Goal: Information Seeking & Learning: Check status

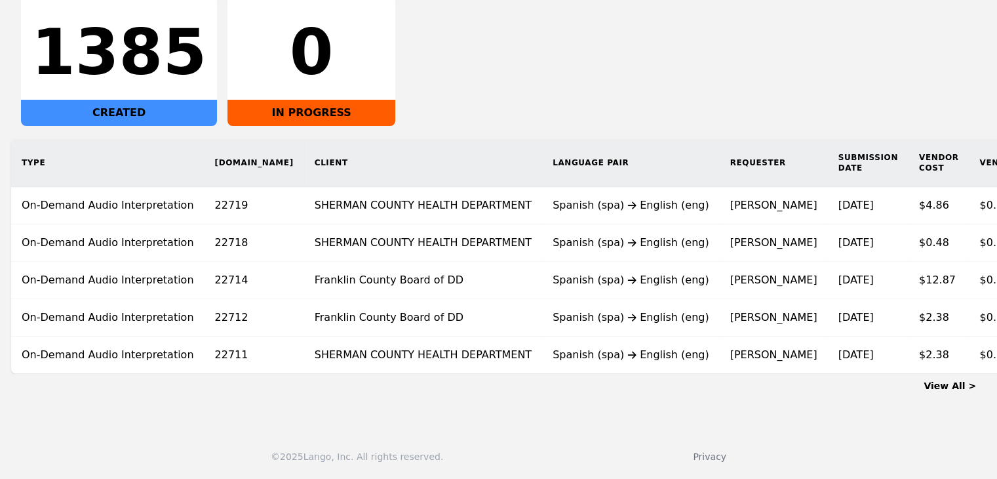
scroll to position [0, 33]
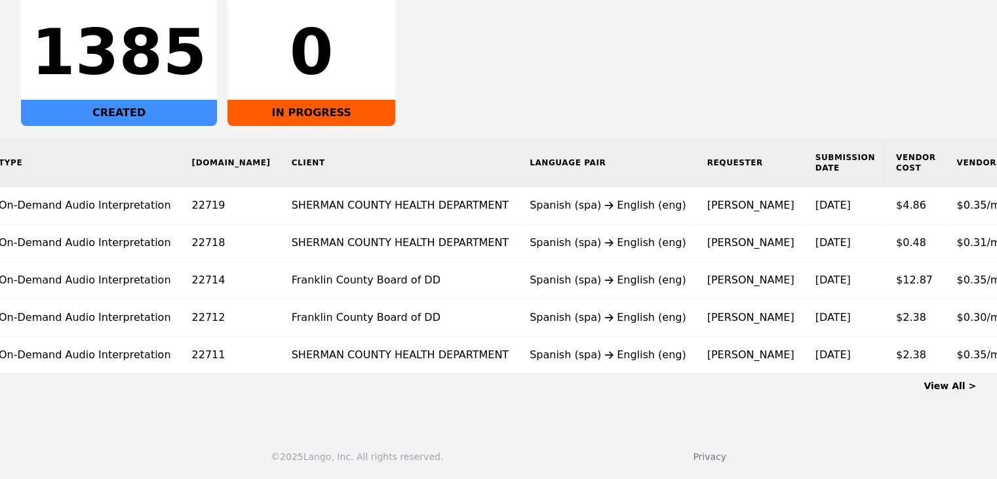
click at [957, 386] on link "View All >" at bounding box center [950, 385] width 52 height 10
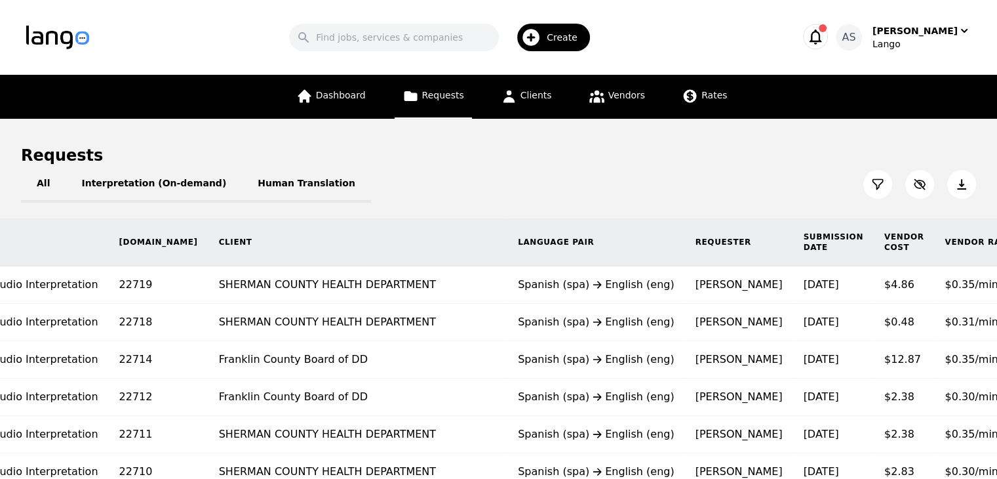
click at [803, 289] on time "[DATE]" at bounding box center [820, 284] width 35 height 12
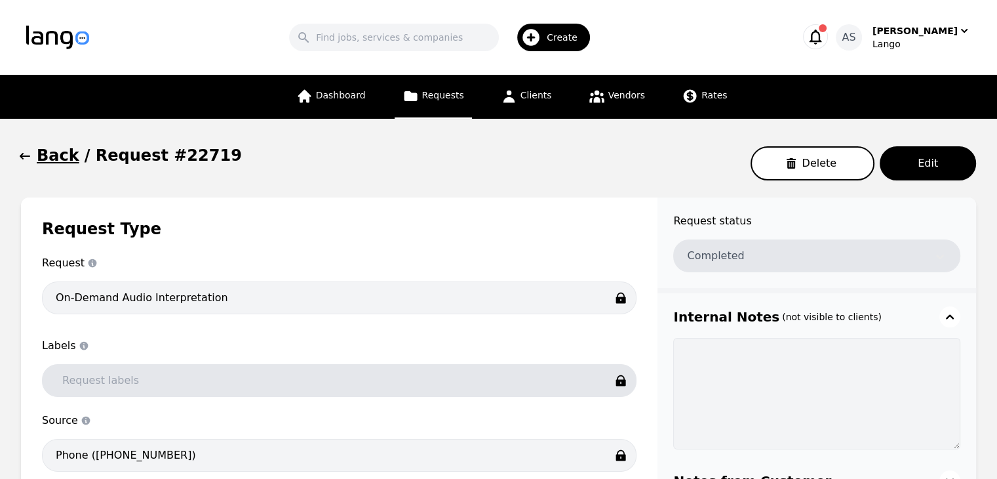
click at [24, 152] on icon "button" at bounding box center [24, 156] width 13 height 13
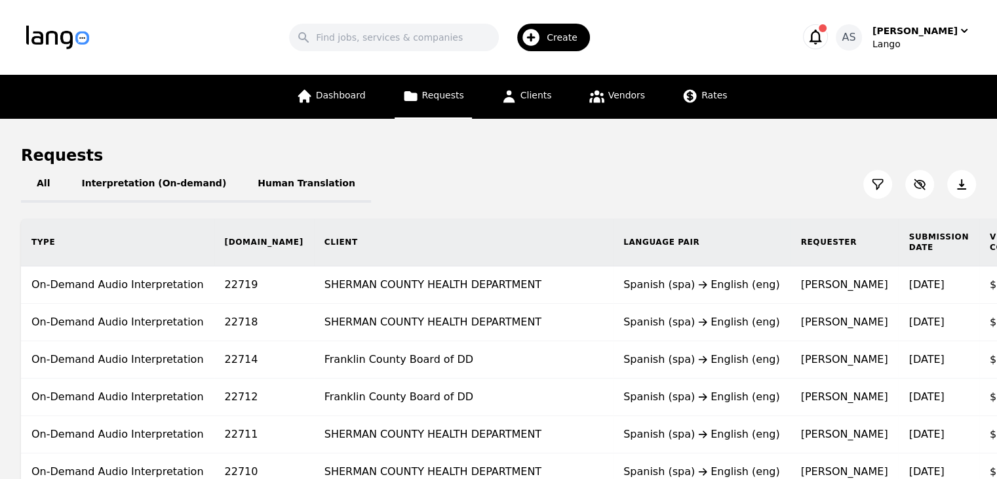
click at [519, 330] on td "SHERMAN COUNTY HEALTH DEPARTMENT" at bounding box center [463, 322] width 299 height 37
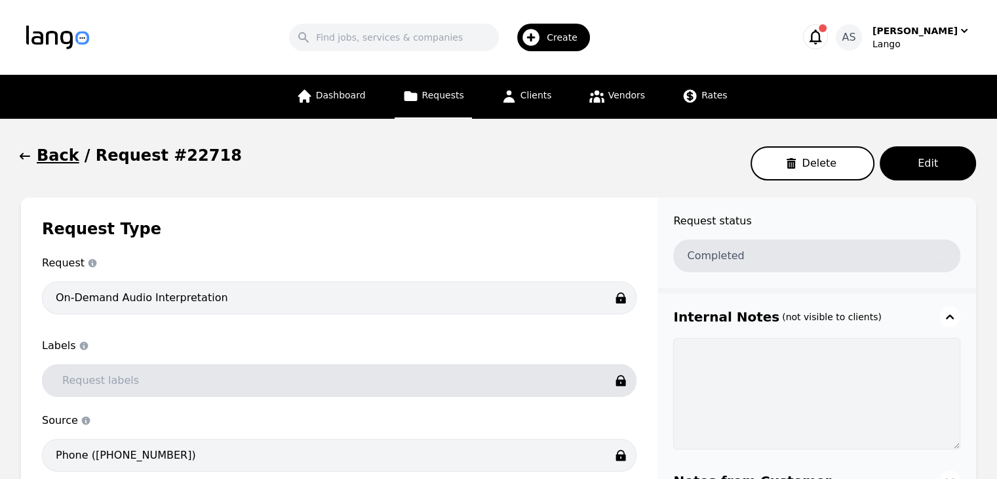
click at [36, 155] on button "Back" at bounding box center [50, 155] width 58 height 21
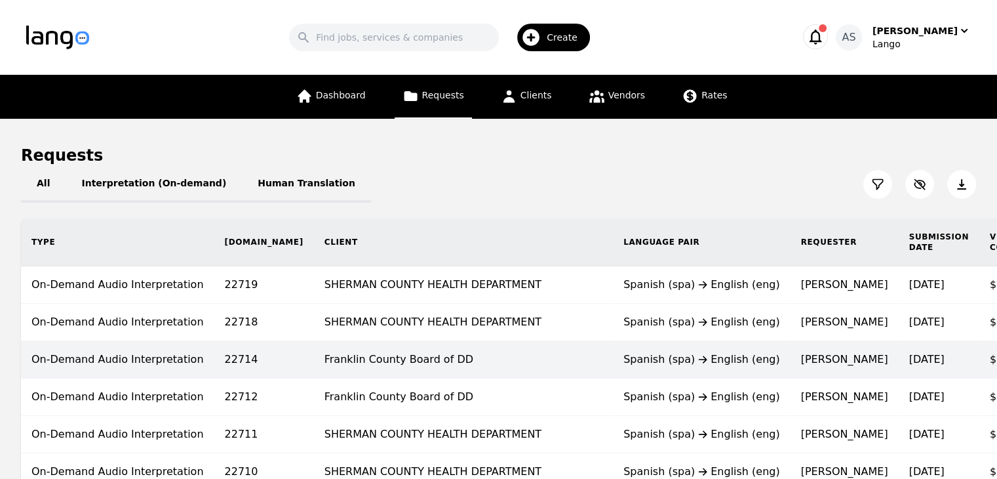
click at [469, 367] on td "Franklin County Board of DD" at bounding box center [463, 359] width 299 height 37
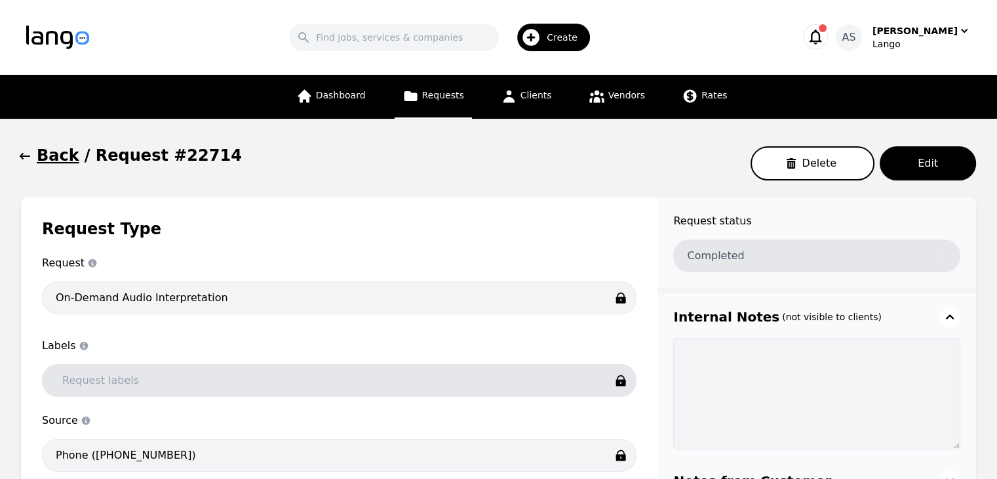
click at [29, 158] on icon "button" at bounding box center [24, 156] width 13 height 13
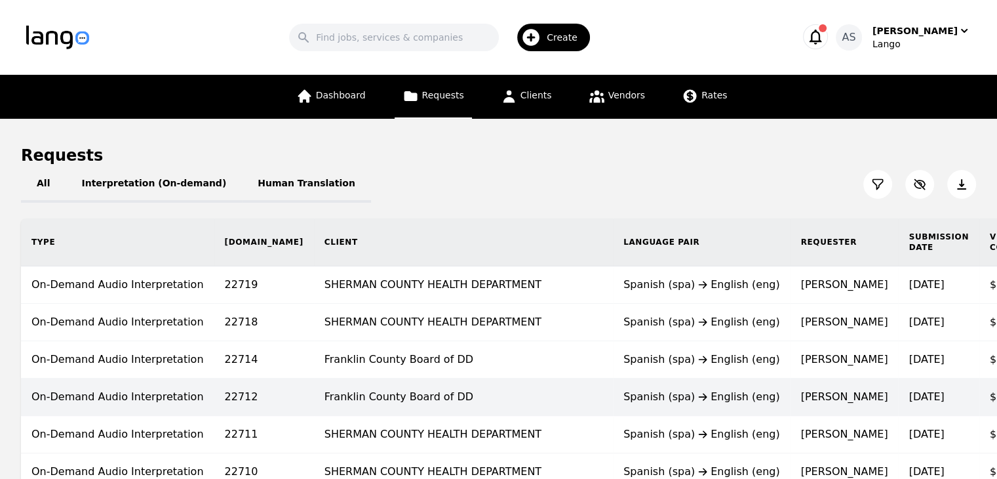
click at [420, 404] on td "Franklin County Board of DD" at bounding box center [463, 396] width 299 height 37
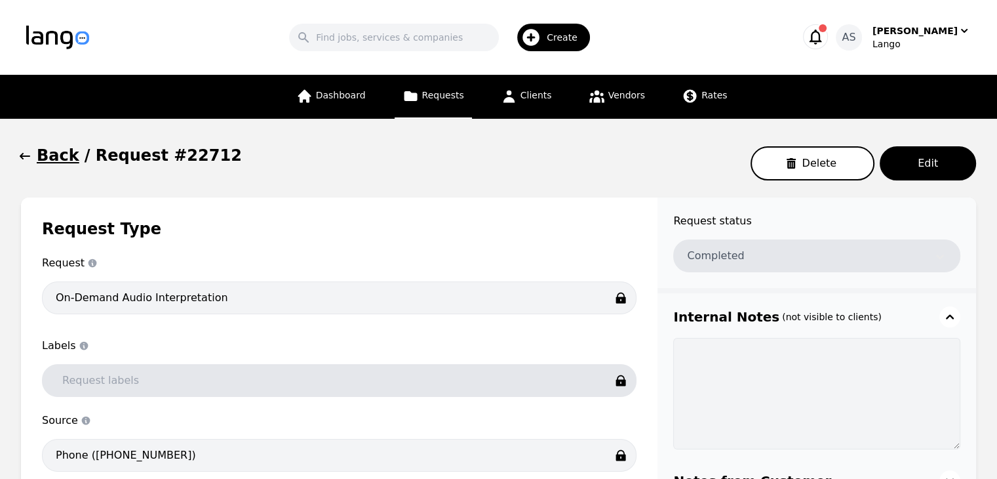
click at [27, 157] on icon "button" at bounding box center [25, 156] width 10 height 7
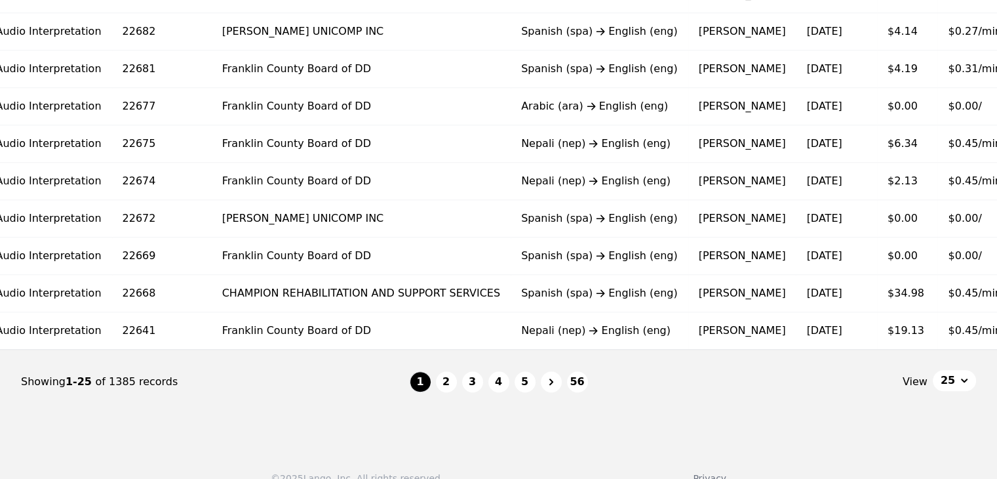
scroll to position [852, 0]
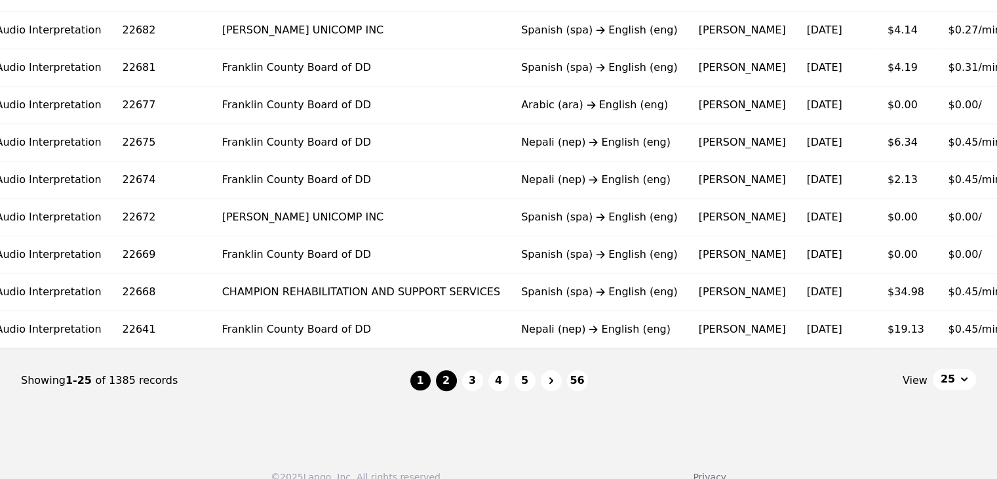
click at [449, 388] on button "2" at bounding box center [446, 380] width 21 height 21
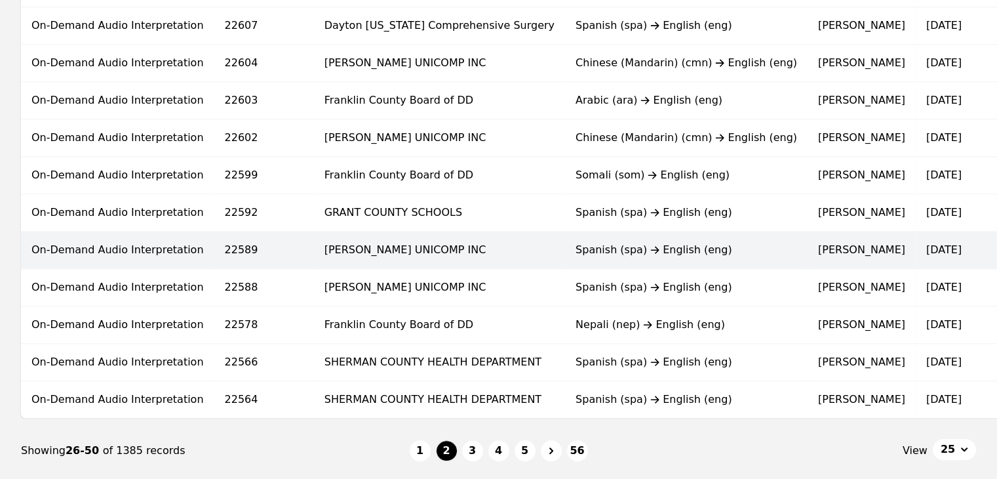
scroll to position [878, 0]
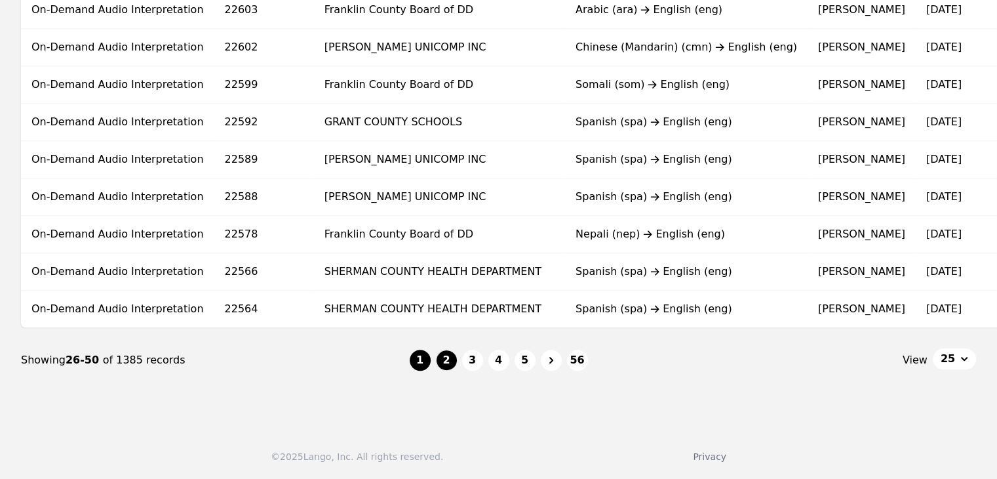
click at [418, 358] on button "1" at bounding box center [420, 360] width 21 height 21
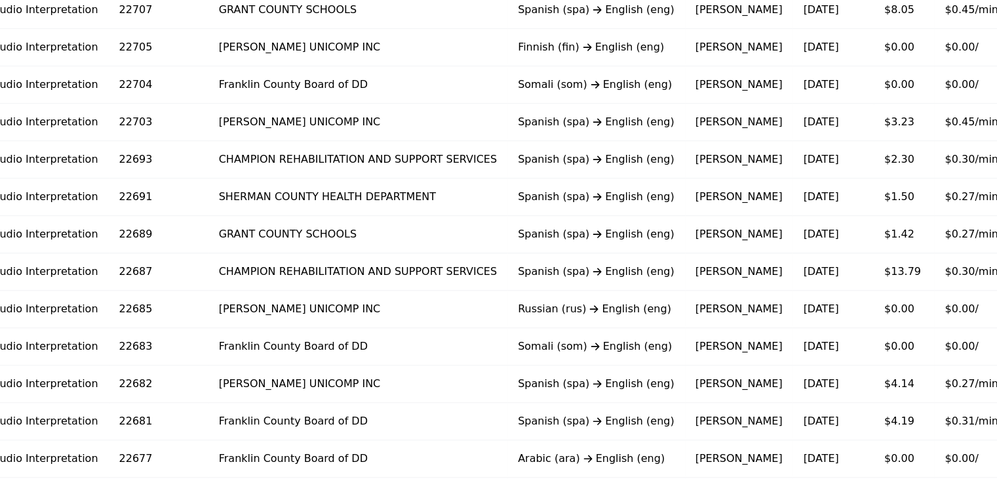
scroll to position [878, 0]
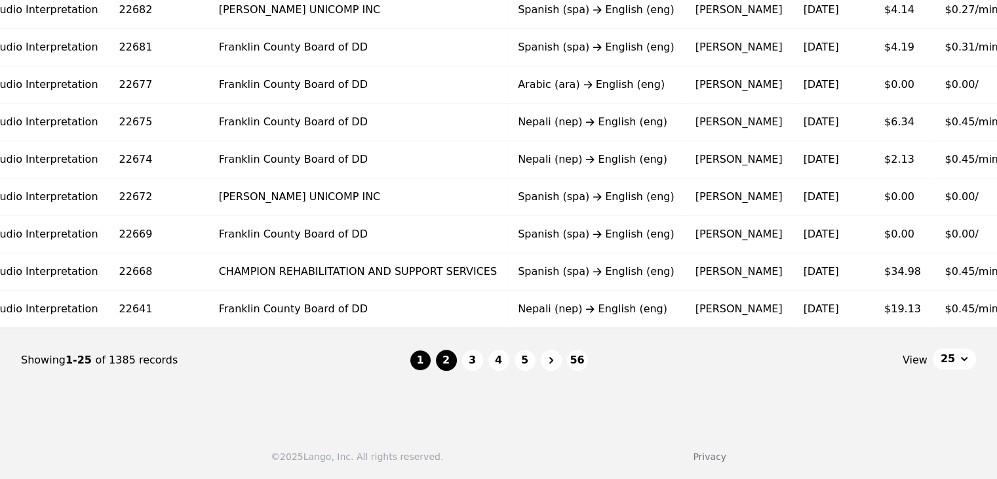
click at [452, 363] on button "2" at bounding box center [446, 360] width 21 height 21
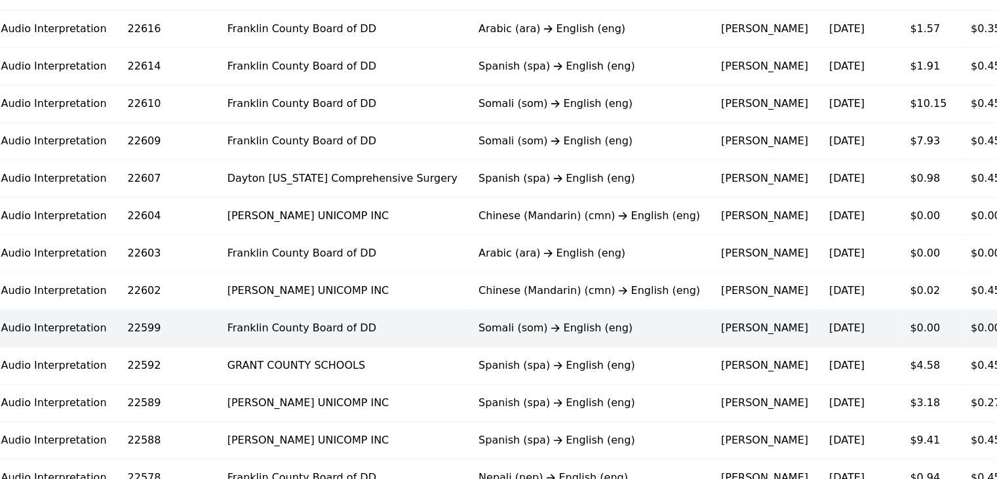
scroll to position [616, 0]
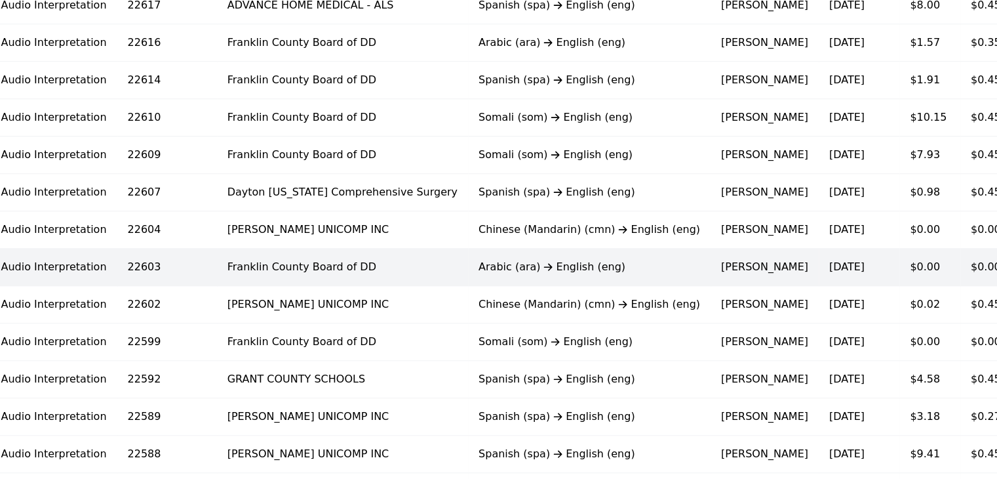
click at [513, 265] on div "Arabic (ara) English (eng)" at bounding box center [590, 267] width 222 height 16
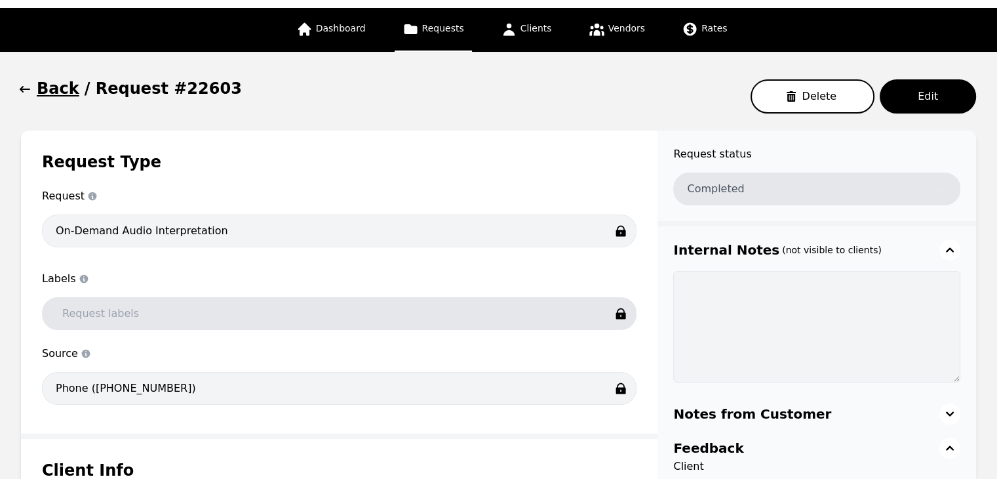
scroll to position [63, 0]
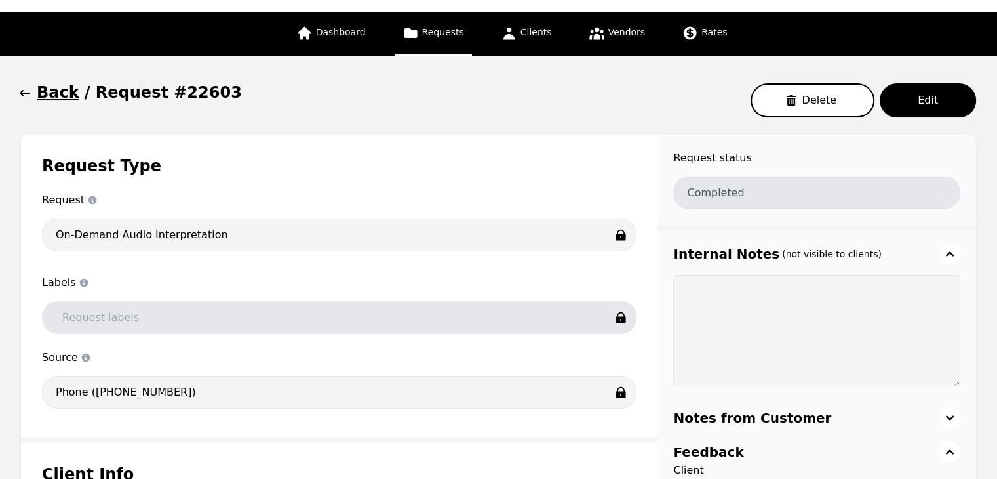
click at [29, 96] on icon "button" at bounding box center [24, 93] width 13 height 13
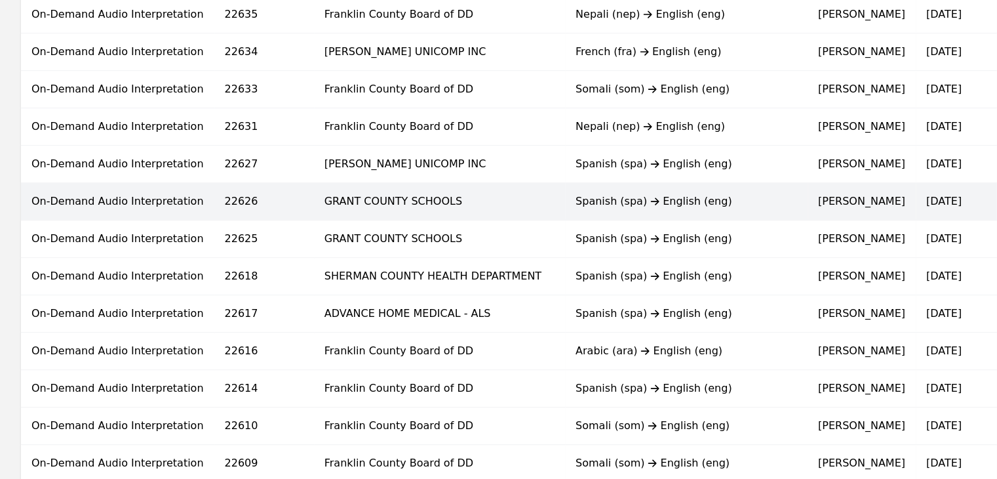
scroll to position [328, 0]
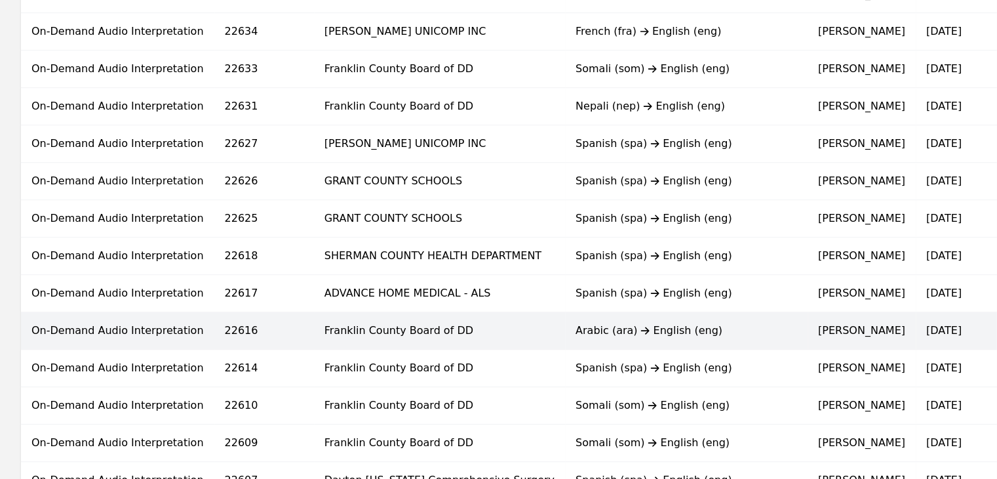
click at [576, 328] on div "Arabic (ara) English (eng)" at bounding box center [687, 331] width 222 height 16
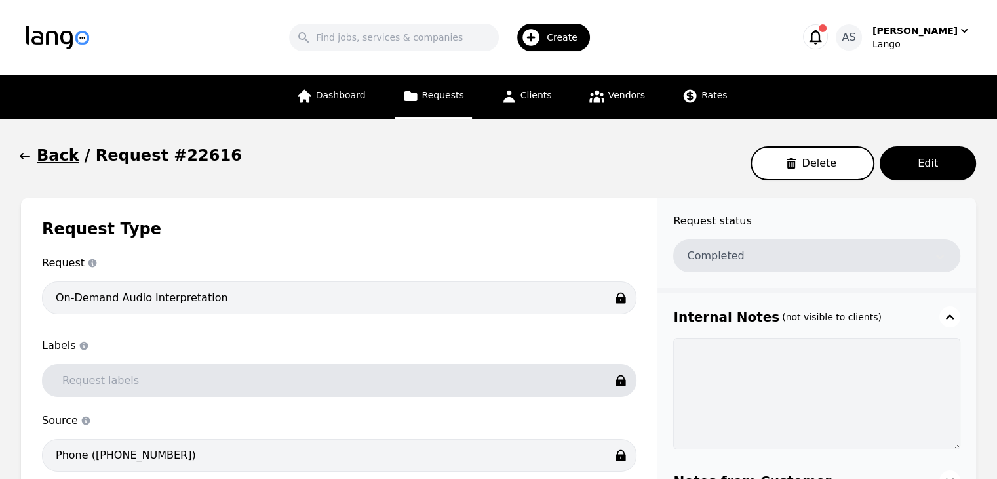
click at [31, 157] on button "Back" at bounding box center [50, 155] width 58 height 21
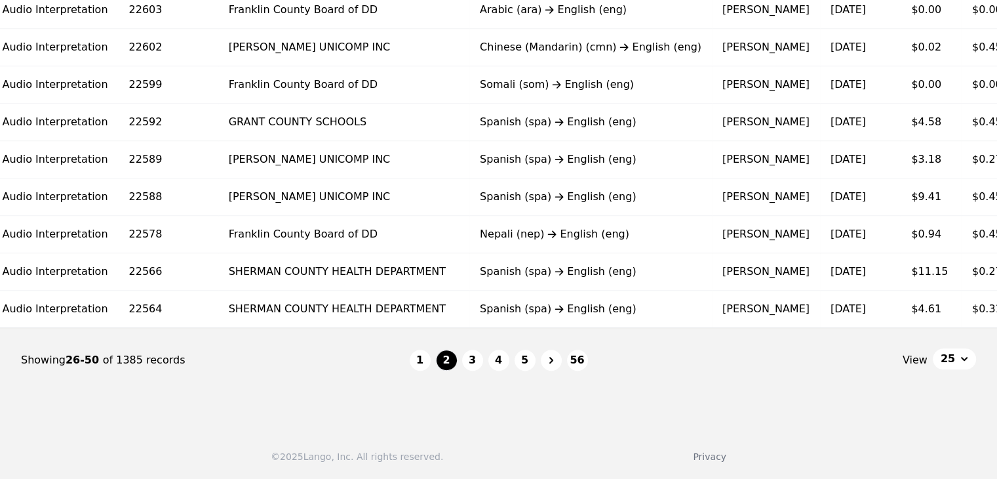
scroll to position [0, 97]
click at [477, 359] on button "3" at bounding box center [472, 360] width 21 height 21
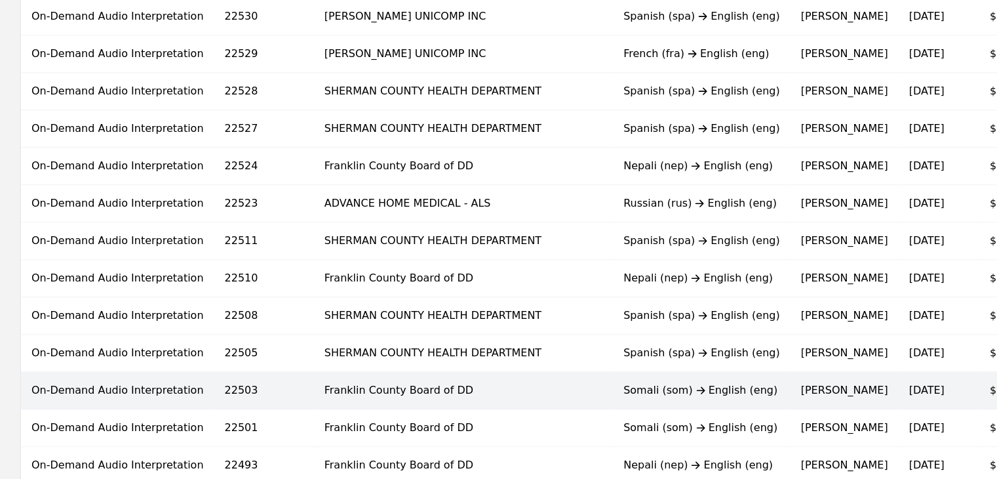
scroll to position [787, 0]
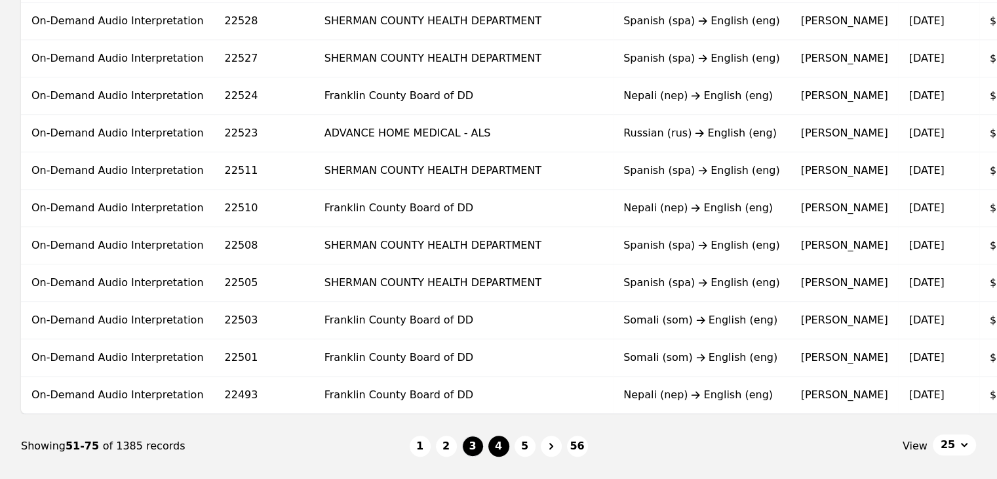
click at [504, 454] on button "4" at bounding box center [499, 445] width 21 height 21
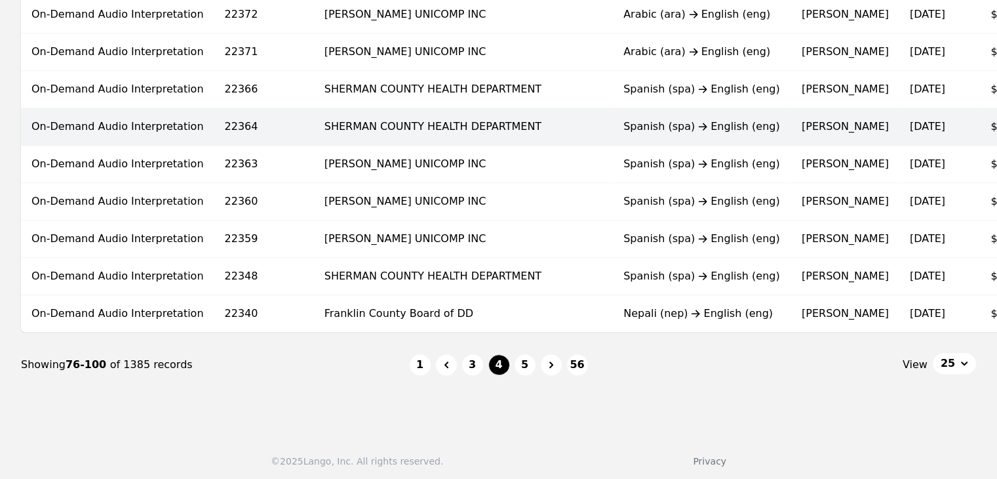
scroll to position [878, 0]
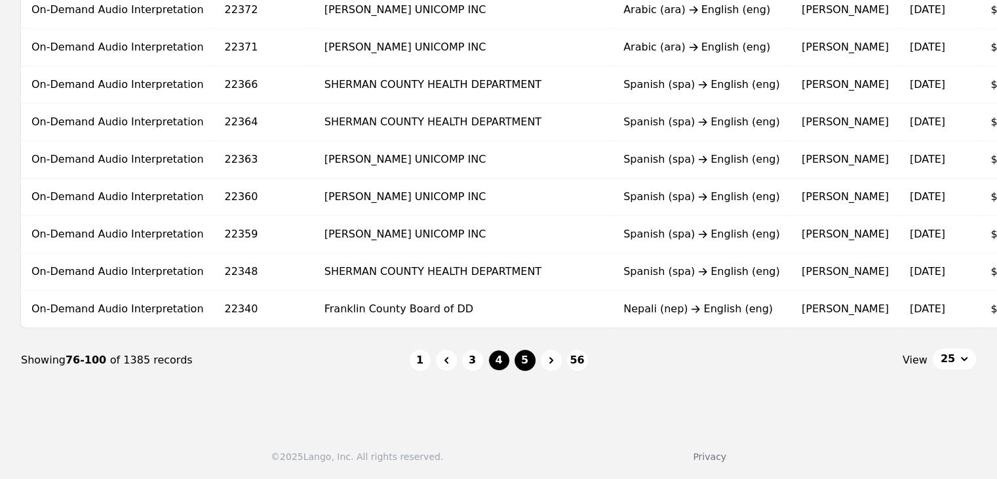
click at [525, 359] on button "5" at bounding box center [525, 360] width 21 height 21
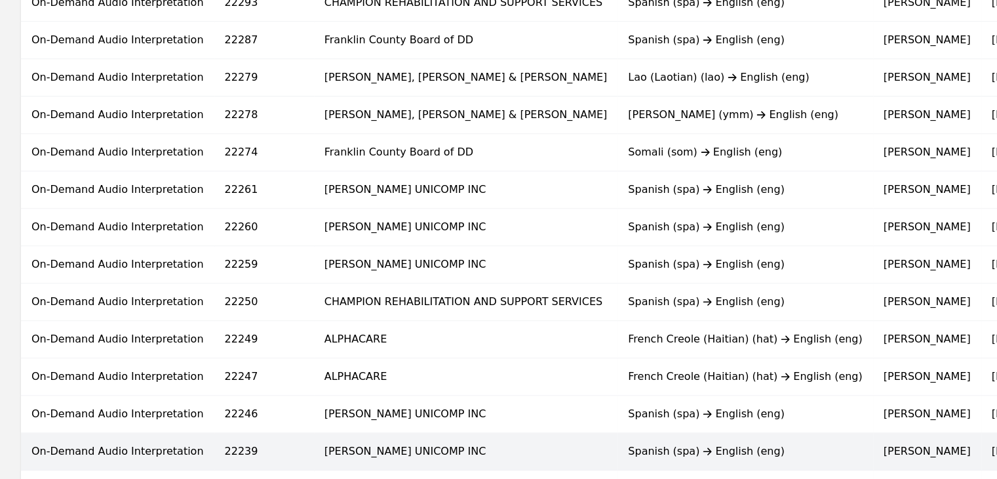
scroll to position [878, 0]
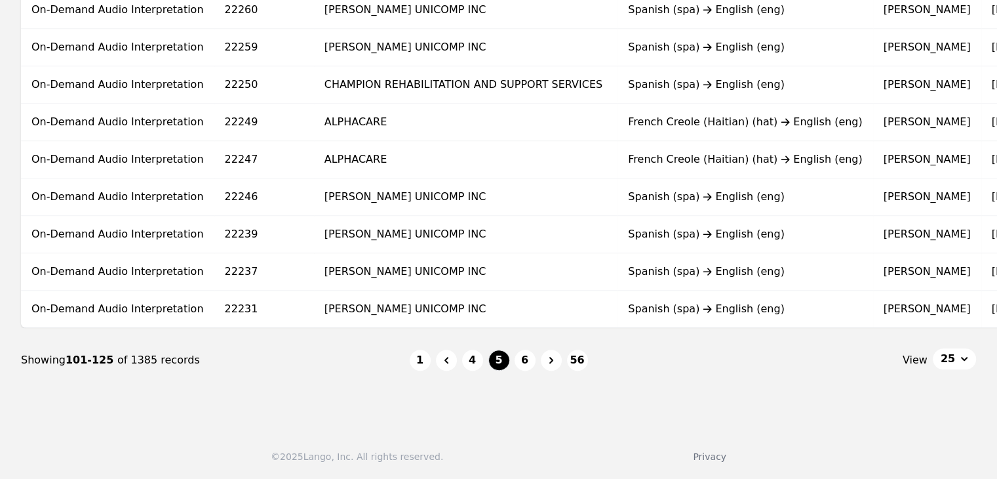
click at [430, 361] on button "1" at bounding box center [420, 360] width 21 height 21
click at [426, 357] on li "1" at bounding box center [420, 360] width 21 height 21
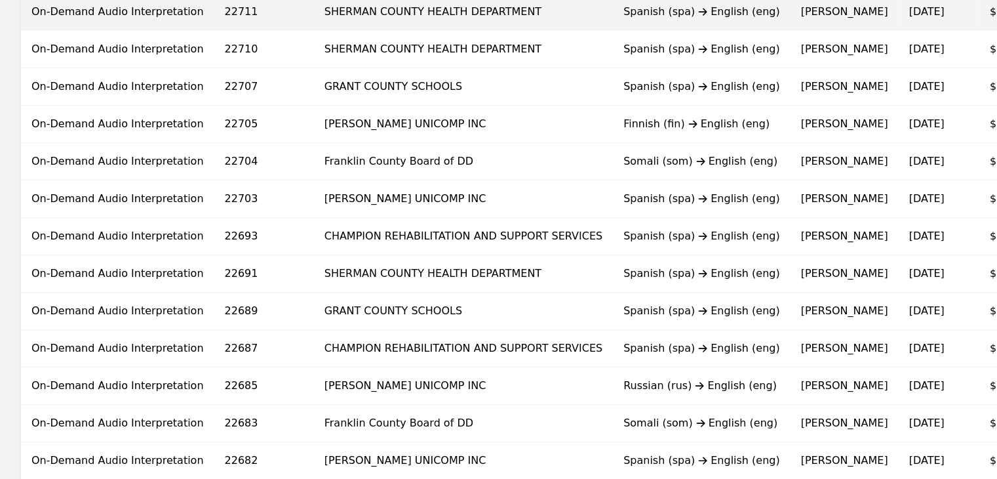
scroll to position [222, 0]
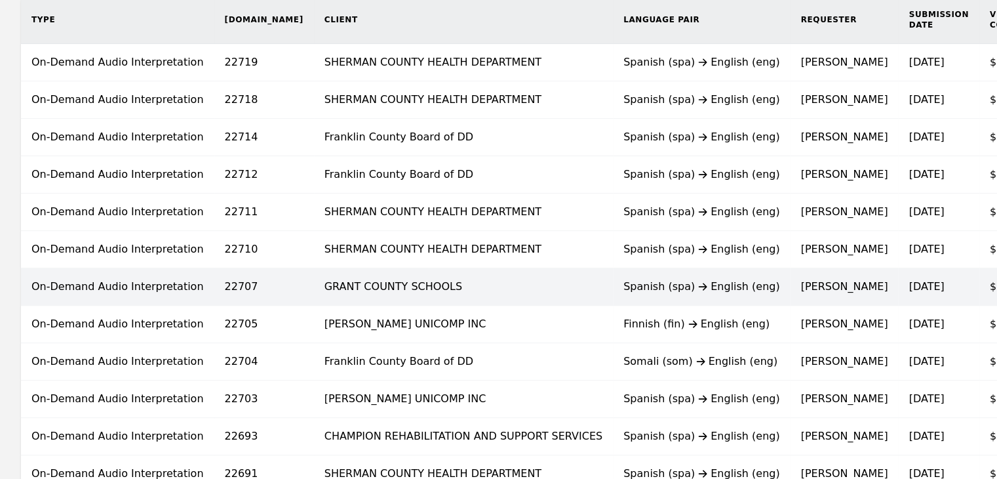
click at [416, 294] on td "GRANT COUNTY SCHOOLS" at bounding box center [463, 286] width 299 height 37
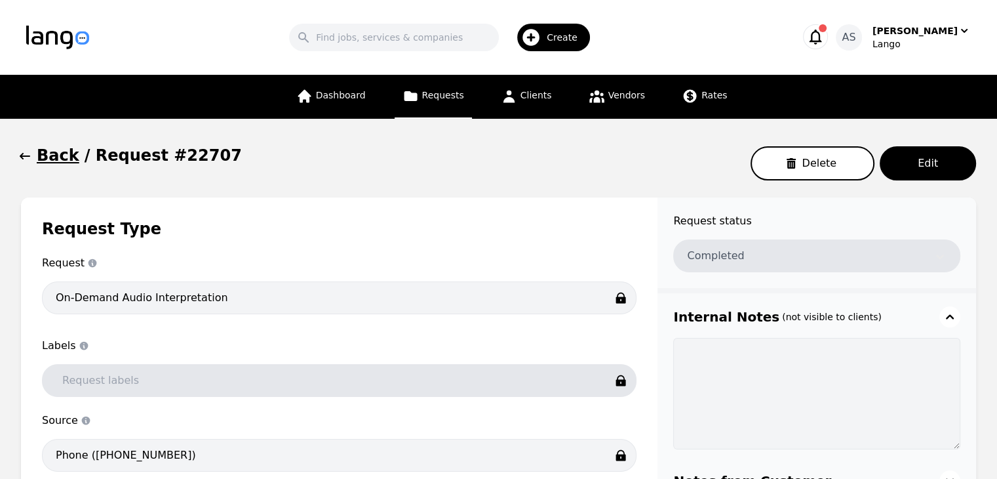
click at [33, 158] on button "Back" at bounding box center [50, 155] width 58 height 21
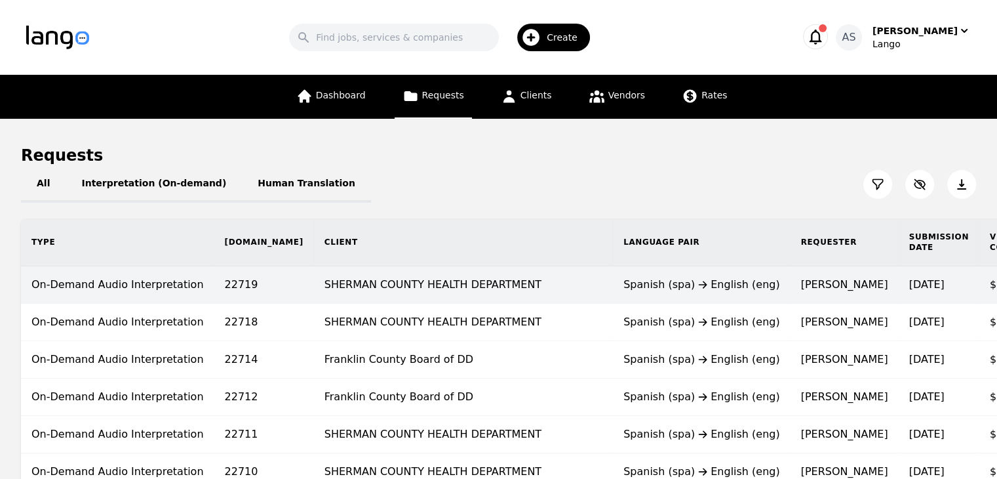
click at [433, 297] on td "SHERMAN COUNTY HEALTH DEPARTMENT" at bounding box center [463, 284] width 299 height 37
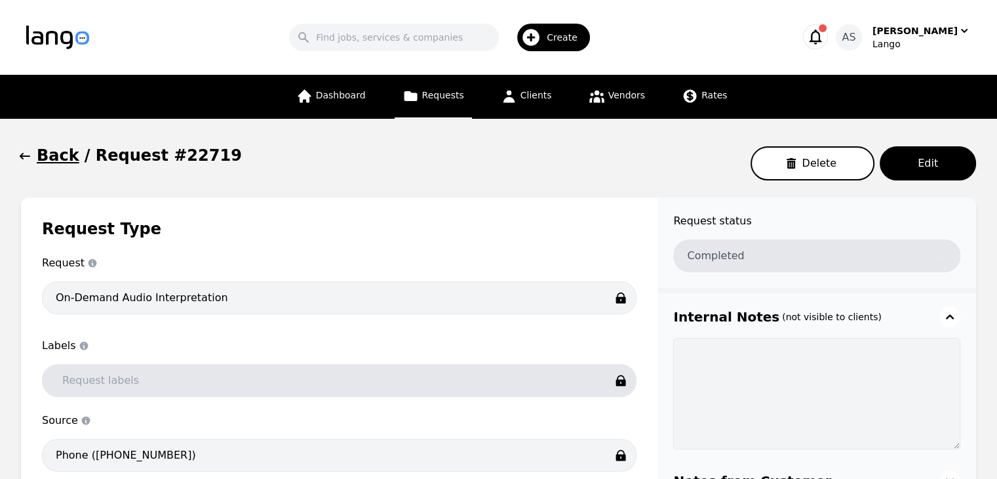
click at [30, 161] on icon "button" at bounding box center [24, 156] width 13 height 13
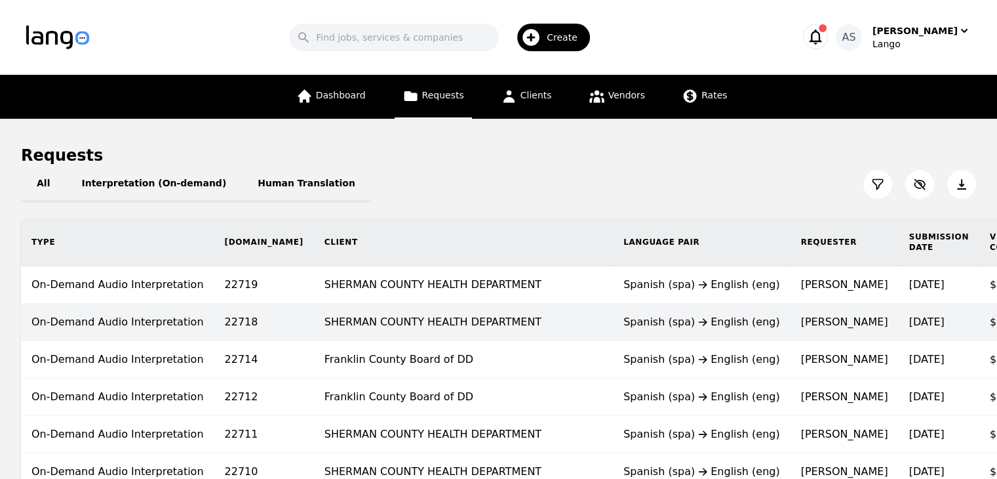
click at [462, 322] on td "SHERMAN COUNTY HEALTH DEPARTMENT" at bounding box center [463, 322] width 299 height 37
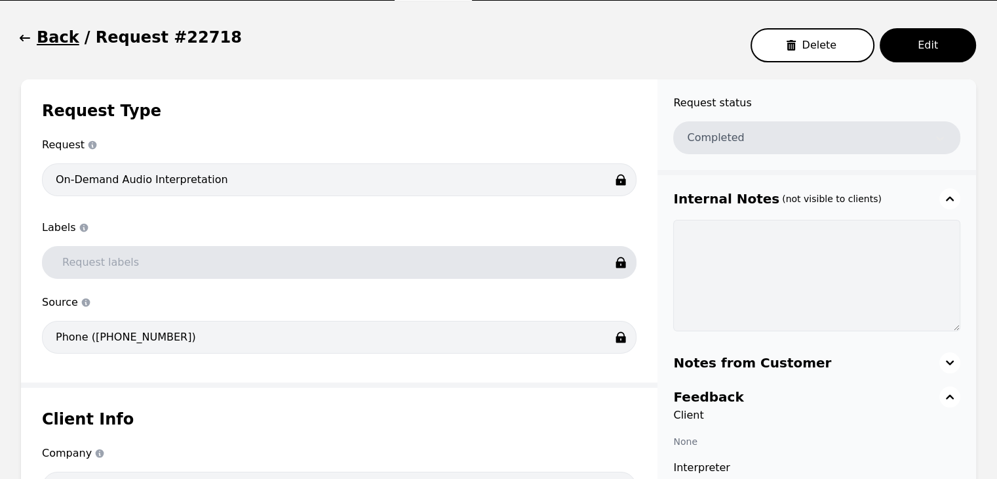
scroll to position [66, 0]
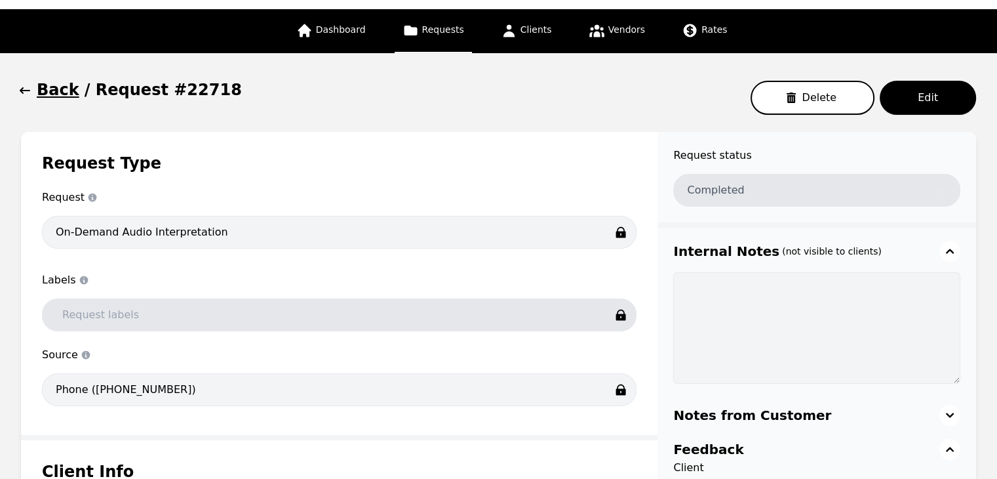
click at [41, 98] on h1 "Back" at bounding box center [58, 89] width 43 height 21
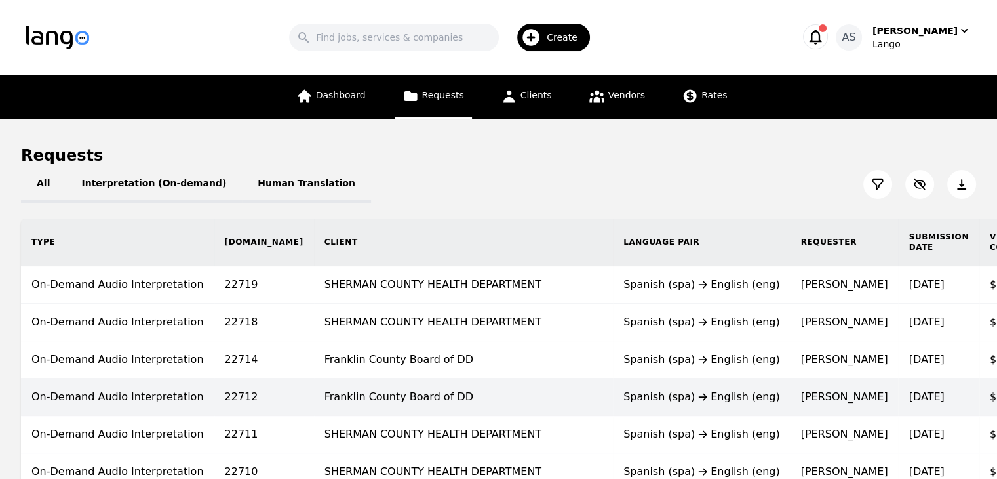
click at [369, 391] on td "Franklin County Board of DD" at bounding box center [463, 396] width 299 height 37
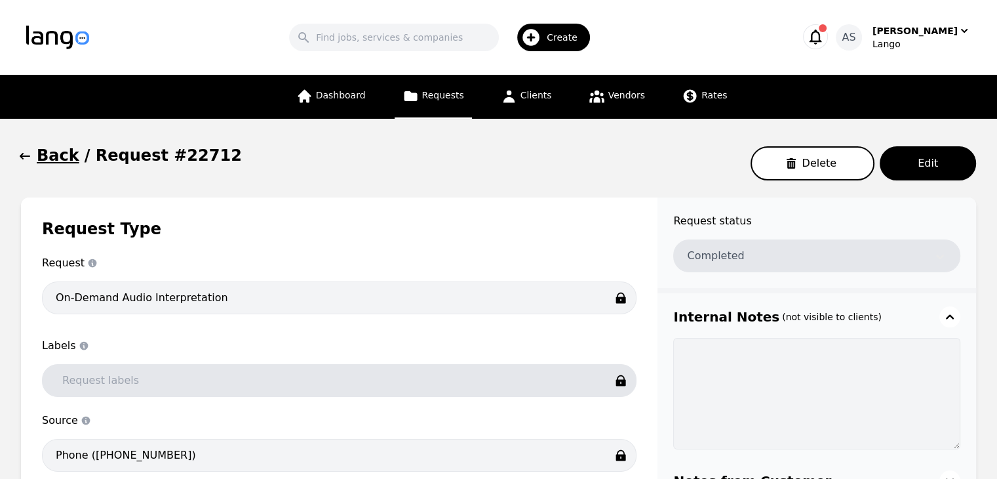
click at [30, 159] on icon "button" at bounding box center [24, 156] width 13 height 13
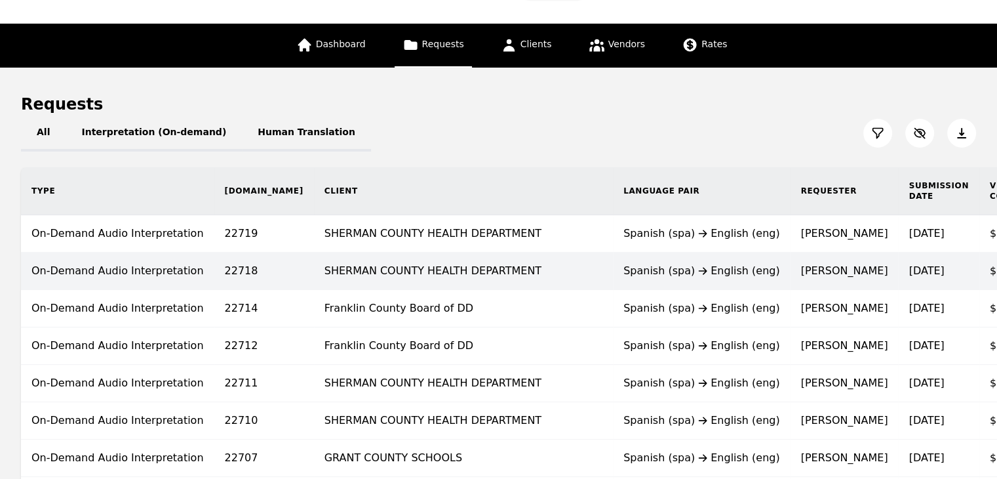
scroll to position [131, 0]
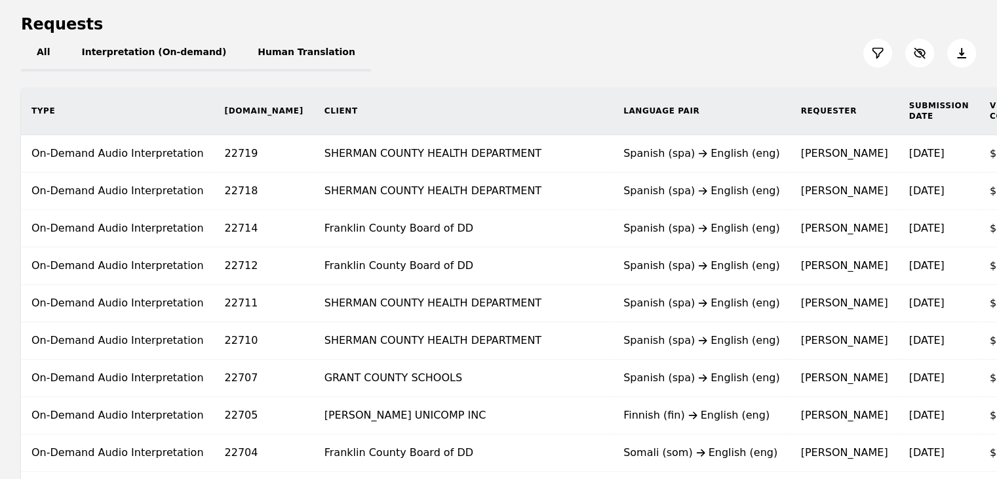
click at [393, 334] on td "SHERMAN COUNTY HEALTH DEPARTMENT" at bounding box center [463, 340] width 299 height 37
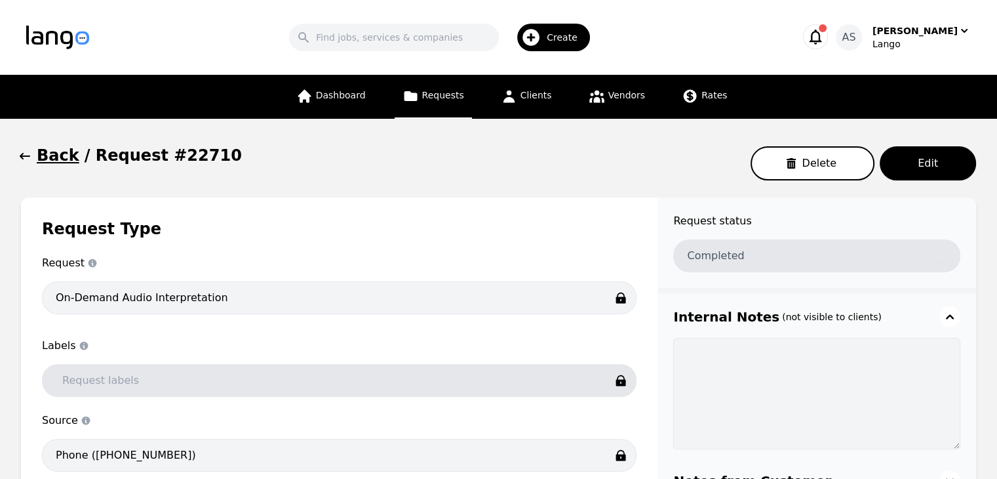
click at [31, 153] on button "Back" at bounding box center [50, 155] width 58 height 21
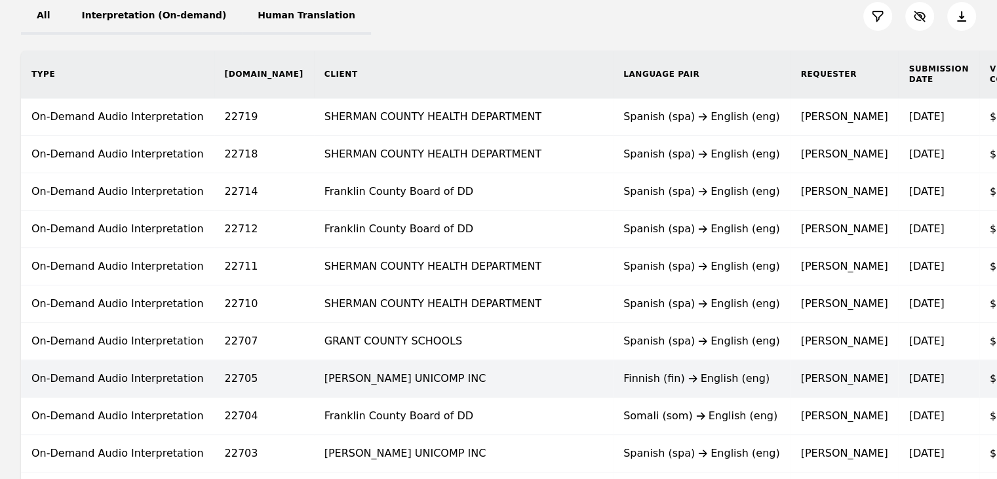
scroll to position [197, 0]
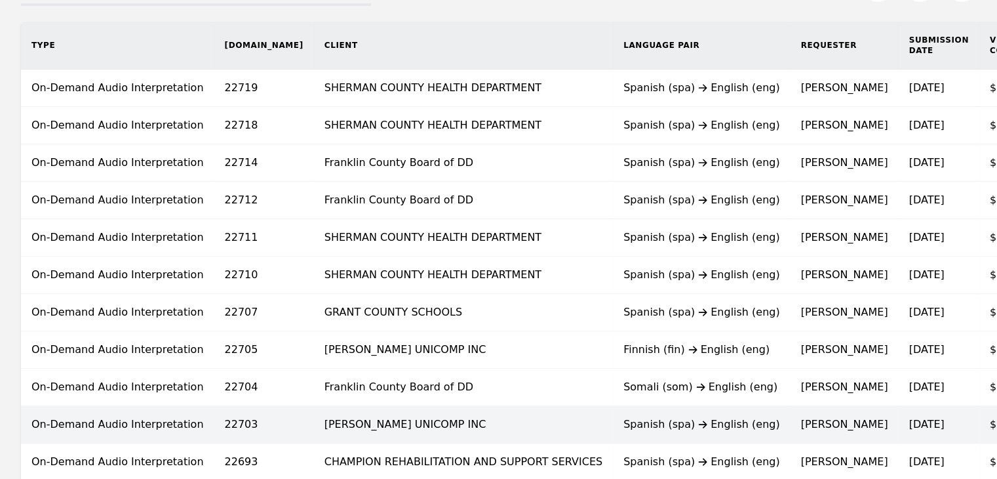
click at [375, 418] on td "[PERSON_NAME] UNICOMP INC" at bounding box center [463, 424] width 299 height 37
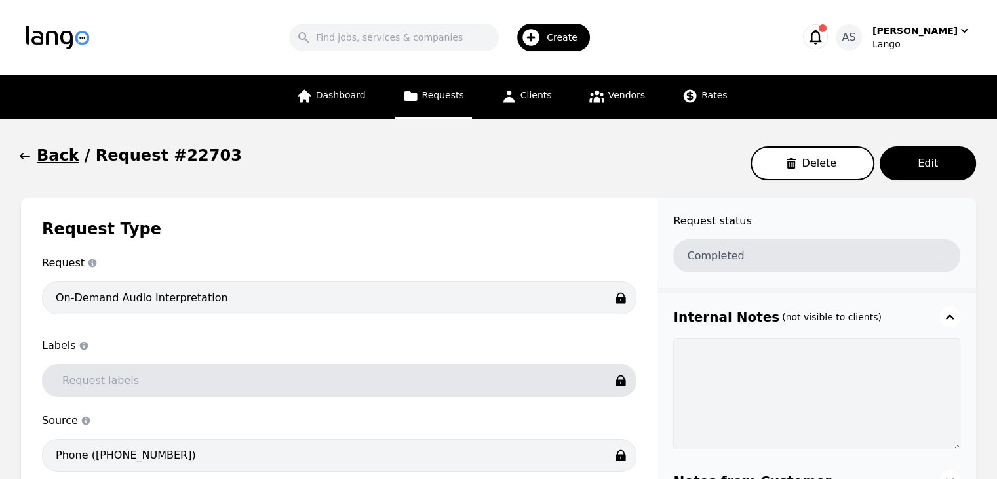
click at [32, 161] on button "Back" at bounding box center [50, 155] width 58 height 21
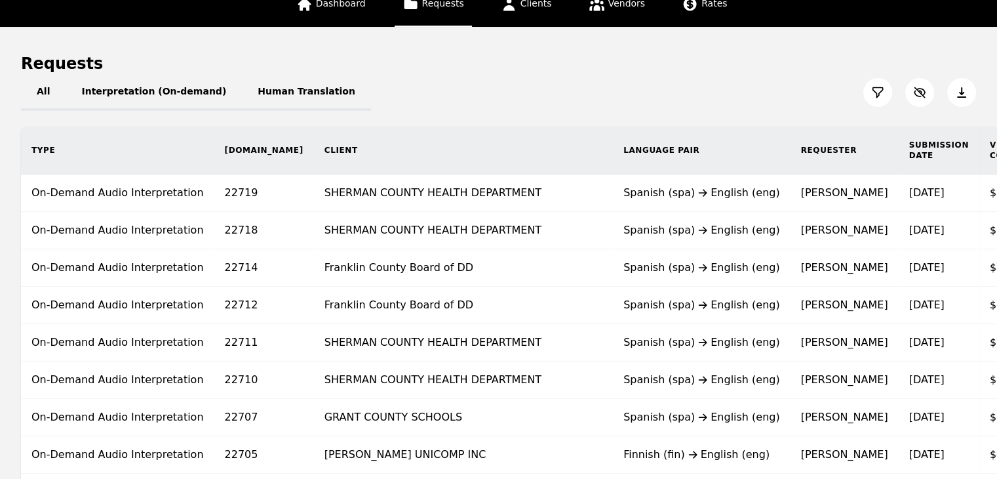
scroll to position [262, 0]
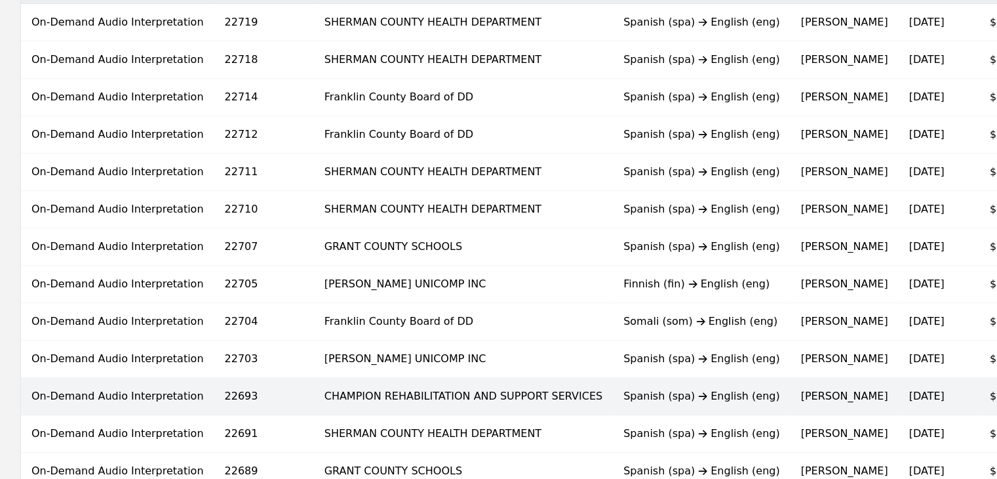
click at [519, 386] on td "CHAMPION REHABILITATION AND SUPPORT SERVICES" at bounding box center [463, 396] width 299 height 37
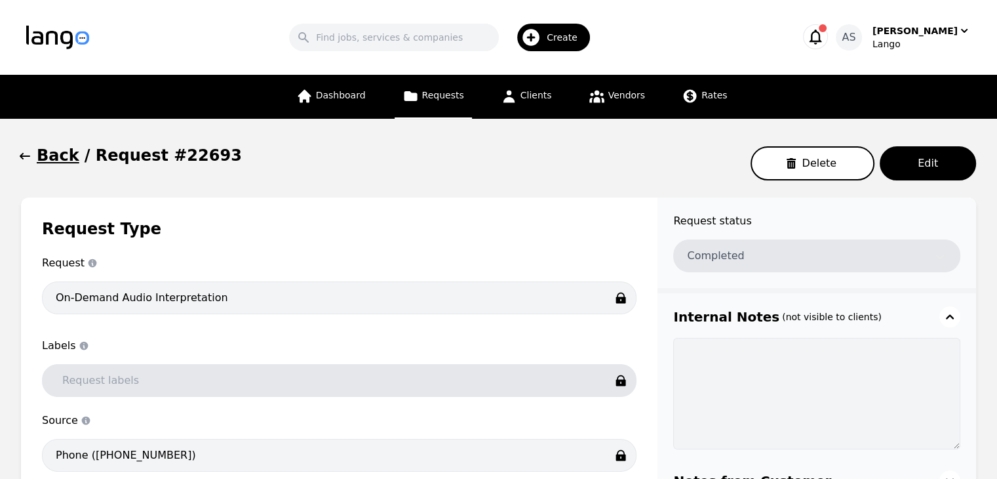
click at [29, 153] on icon "button" at bounding box center [24, 156] width 13 height 13
